Goal: Check status: Check status

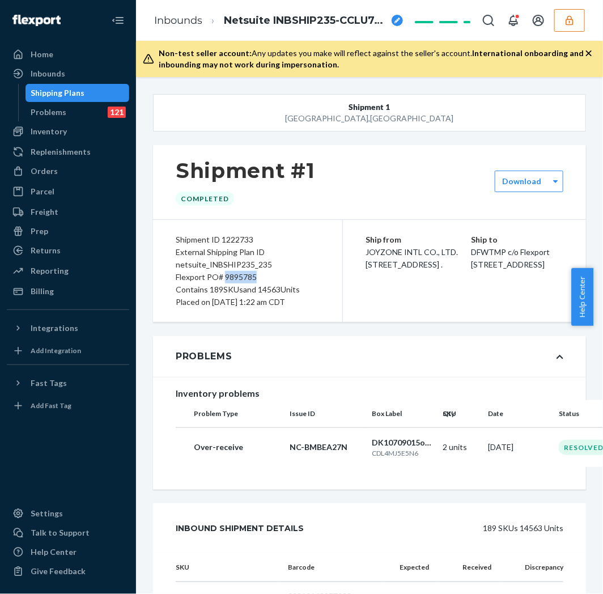
drag, startPoint x: 15, startPoint y: 121, endPoint x: 22, endPoint y: 108, distance: 13.9
click at [15, 112] on div "Inbounds Shipping Plans Problems 121" at bounding box center [68, 93] width 122 height 57
click at [53, 97] on div "Shipping Plans" at bounding box center [58, 92] width 54 height 11
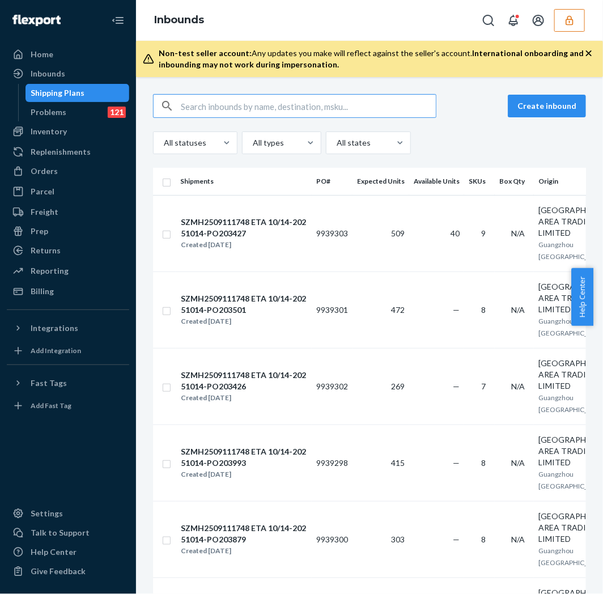
click at [56, 92] on div "Shipping Plans" at bounding box center [58, 92] width 54 height 11
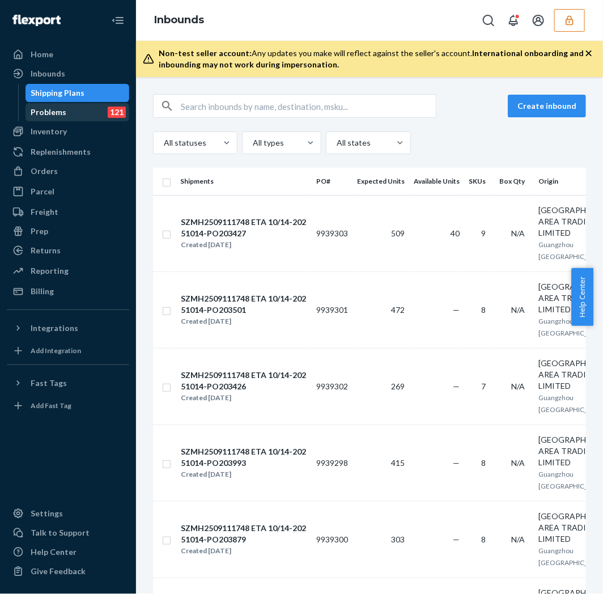
click at [25, 84] on link "Shipping Plans" at bounding box center [77, 93] width 104 height 18
click at [76, 84] on link "Shipping Plans" at bounding box center [77, 93] width 104 height 18
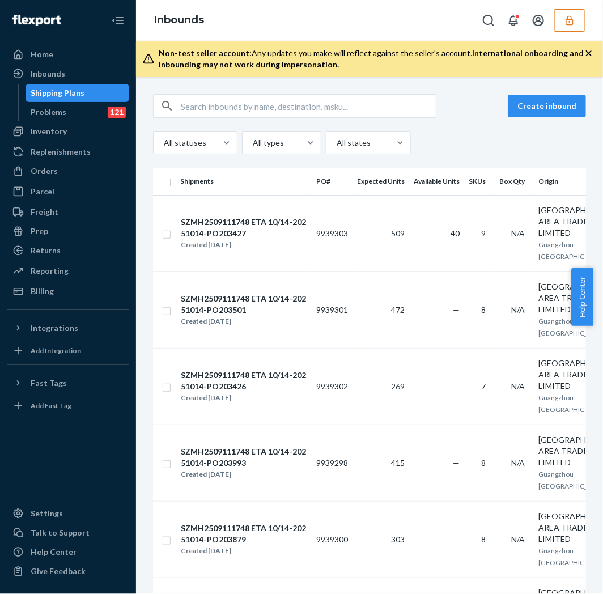
click at [76, 84] on link "Shipping Plans" at bounding box center [77, 93] width 104 height 18
click at [73, 74] on div "Inbounds" at bounding box center [68, 74] width 120 height 16
click at [72, 76] on div "Inbounds" at bounding box center [68, 74] width 120 height 16
click at [82, 91] on div "Shipping Plans" at bounding box center [58, 92] width 54 height 11
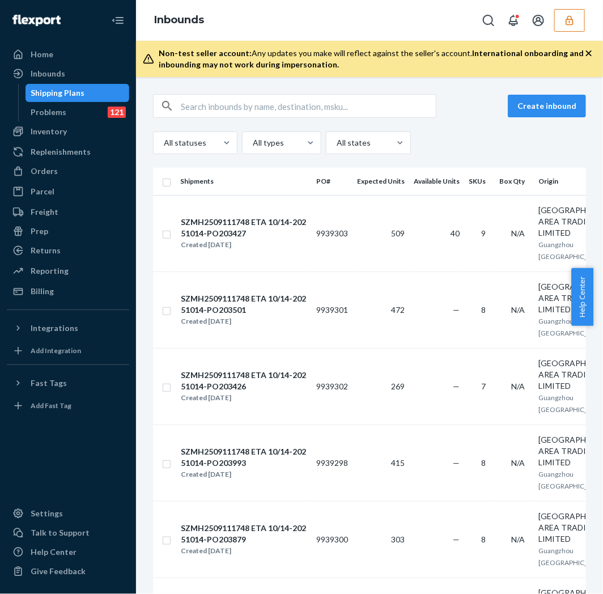
click at [83, 92] on div "Shipping Plans" at bounding box center [78, 93] width 102 height 16
click at [25, 84] on link "Shipping Plans" at bounding box center [77, 93] width 104 height 18
click at [321, 227] on td "9939303" at bounding box center [332, 233] width 41 height 76
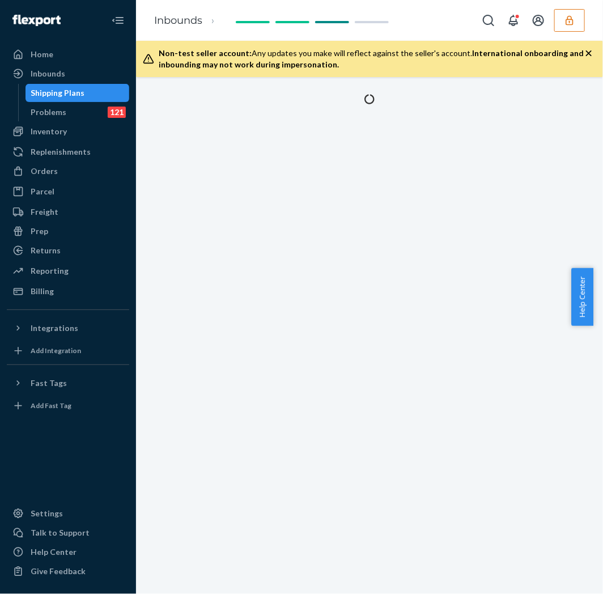
click at [46, 92] on div "Shipping Plans" at bounding box center [58, 92] width 54 height 11
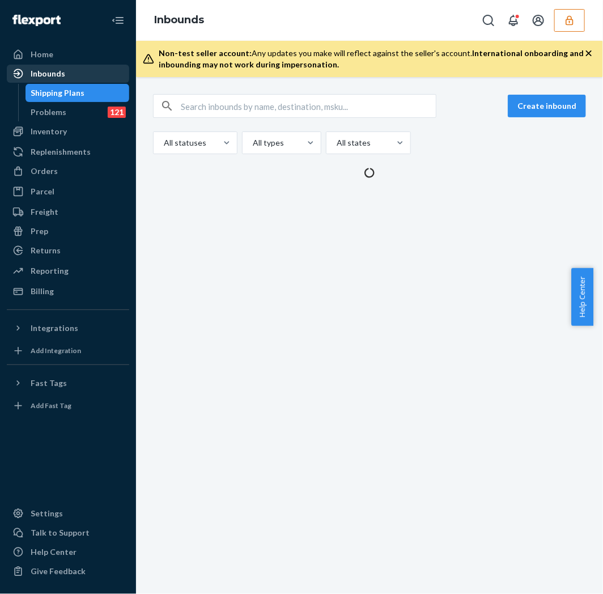
click at [65, 69] on div "Inbounds" at bounding box center [68, 74] width 120 height 16
click at [71, 74] on div "Inbounds" at bounding box center [68, 74] width 120 height 16
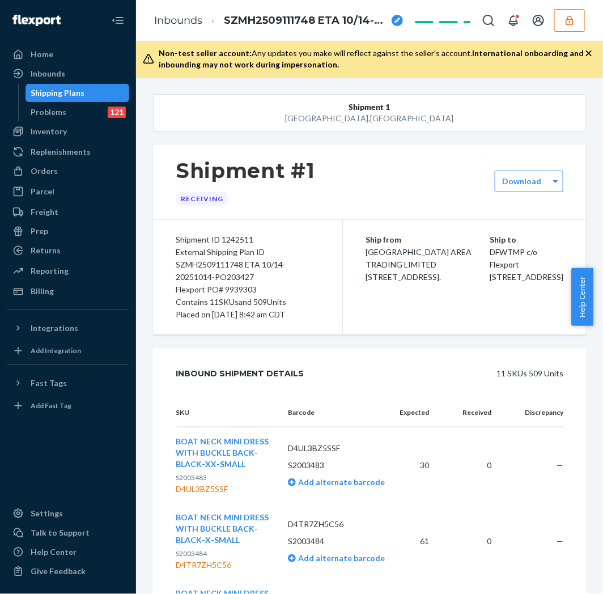
click at [66, 94] on div "Shipping Plans" at bounding box center [58, 92] width 54 height 11
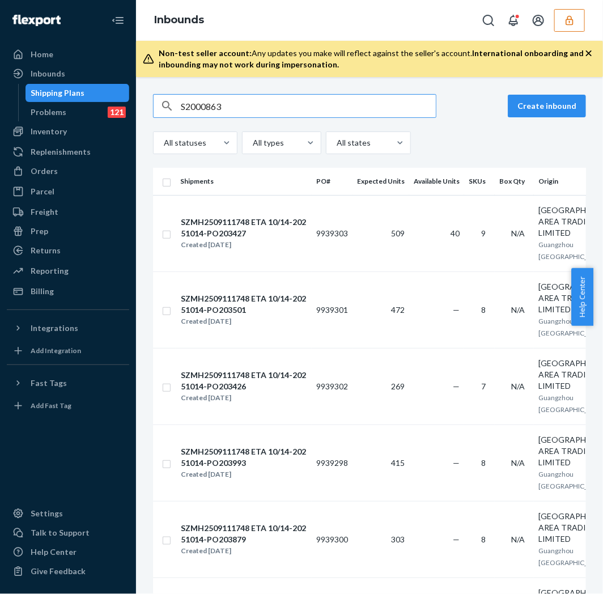
type input "S2000863"
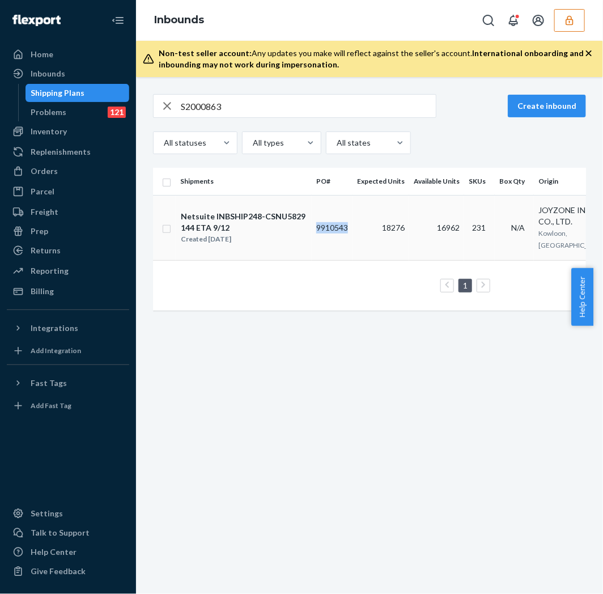
drag, startPoint x: 314, startPoint y: 227, endPoint x: 359, endPoint y: 222, distance: 45.0
click at [359, 222] on tr "Netsuite INBSHIP248-CSNU5829144 ETA 9/12 Created [DATE] 9910543 18276 16962 231…" at bounding box center [454, 227] width 602 height 65
copy td "9910543"
